Goal: Transaction & Acquisition: Obtain resource

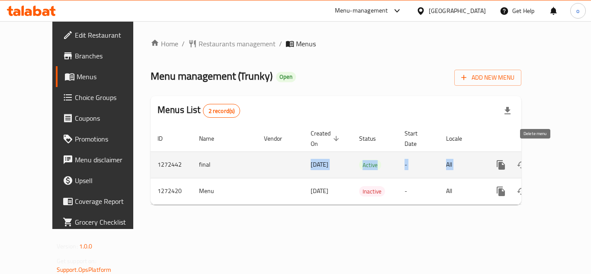
click at [526, 155] on tr "1272442 final [DATE] Active - All" at bounding box center [366, 164] width 430 height 26
click at [558, 160] on icon "enhanced table" at bounding box center [563, 165] width 10 height 10
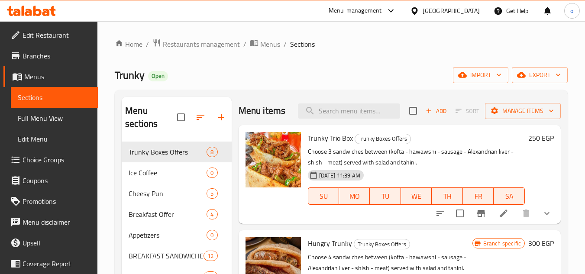
click at [471, 13] on div "[GEOGRAPHIC_DATA]" at bounding box center [450, 11] width 57 height 10
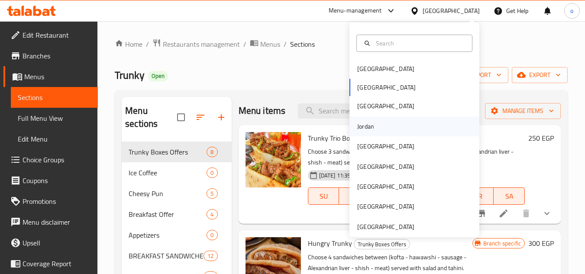
click at [367, 123] on div "Jordan" at bounding box center [365, 127] width 17 height 10
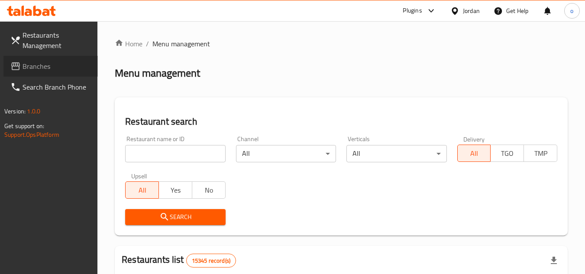
click at [55, 67] on span "Branches" at bounding box center [56, 66] width 68 height 10
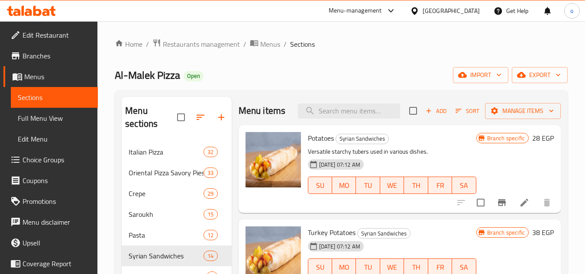
scroll to position [43, 0]
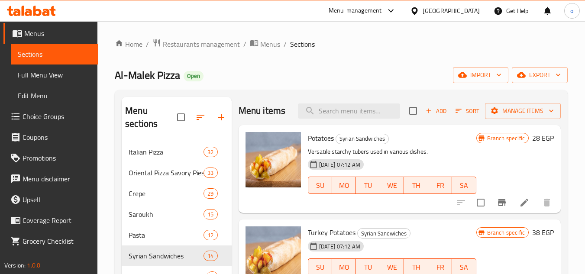
click at [298, 89] on div "Home / Restaurants management / Menus / Sections Al-Malek Pizza Open import exp…" at bounding box center [341, 220] width 453 height 363
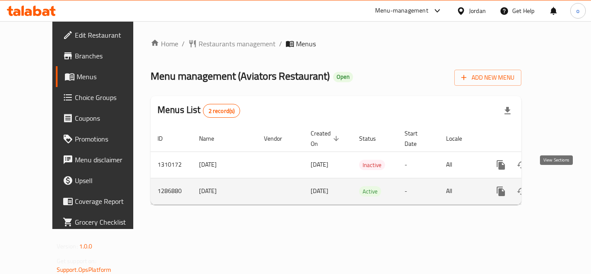
click at [559, 187] on icon "enhanced table" at bounding box center [563, 191] width 8 height 8
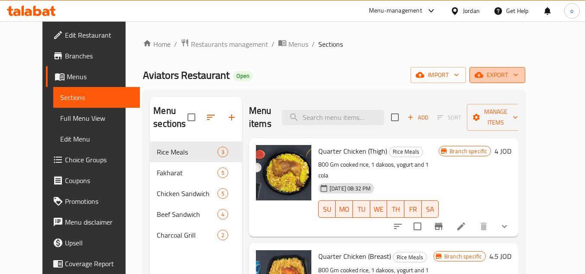
click at [525, 83] on button "export" at bounding box center [497, 75] width 56 height 16
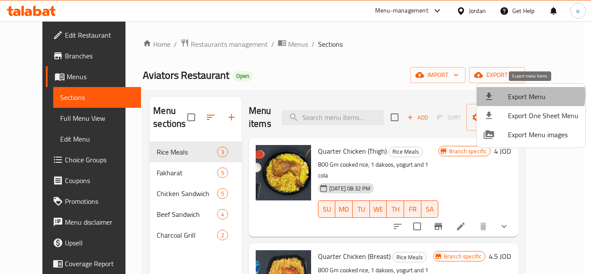
click at [524, 95] on span "Export Menu" at bounding box center [543, 96] width 71 height 10
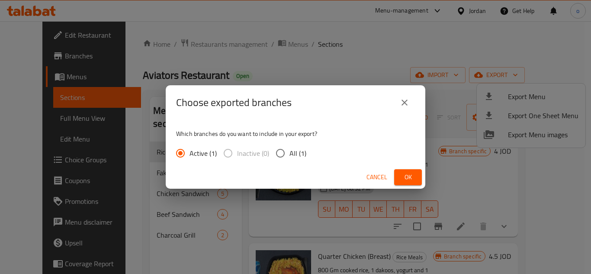
click at [299, 152] on span "All (1)" at bounding box center [297, 153] width 17 height 10
click at [289, 152] on input "All (1)" at bounding box center [280, 153] width 18 height 18
radio input "true"
click at [398, 174] on button "Ok" at bounding box center [408, 177] width 28 height 16
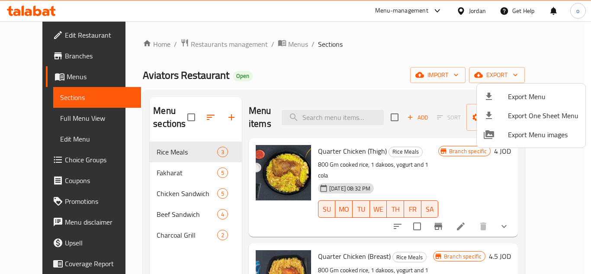
click at [363, 86] on div at bounding box center [295, 137] width 591 height 274
